Goal: Check status

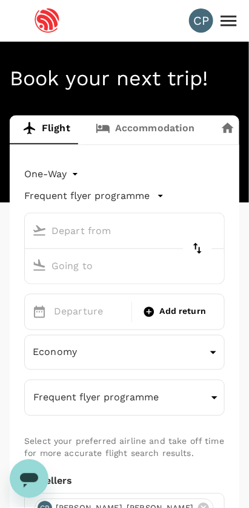
click at [232, 27] on icon at bounding box center [228, 20] width 21 height 21
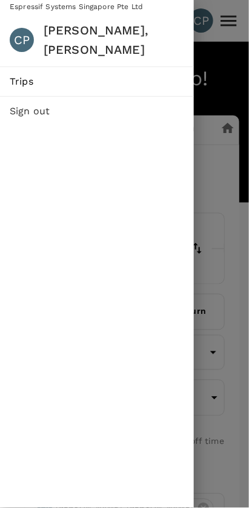
click at [146, 74] on span "Trips" at bounding box center [97, 81] width 174 height 15
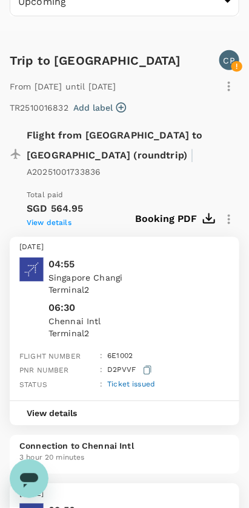
scroll to position [94, 0]
click at [110, 401] on div "View details" at bounding box center [124, 413] width 229 height 25
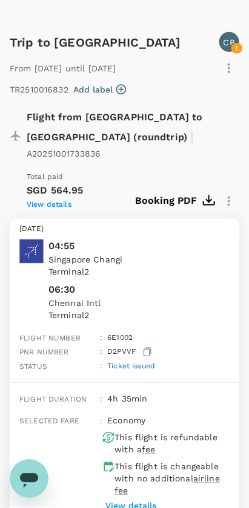
scroll to position [112, 0]
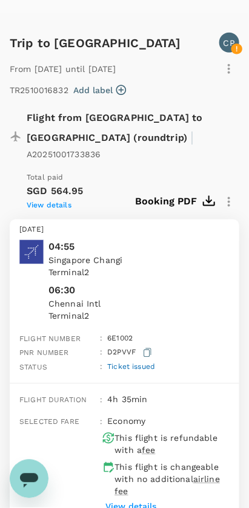
click at [140, 346] on button "button" at bounding box center [147, 353] width 14 height 15
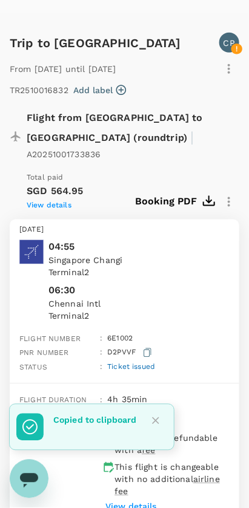
click at [140, 356] on div "Ticket issued" at bounding box center [128, 365] width 53 height 18
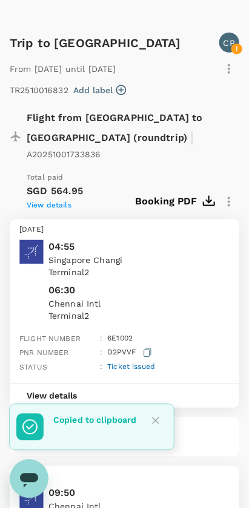
click at [129, 363] on span "Ticket issued" at bounding box center [131, 367] width 48 height 8
